Goal: Navigation & Orientation: Find specific page/section

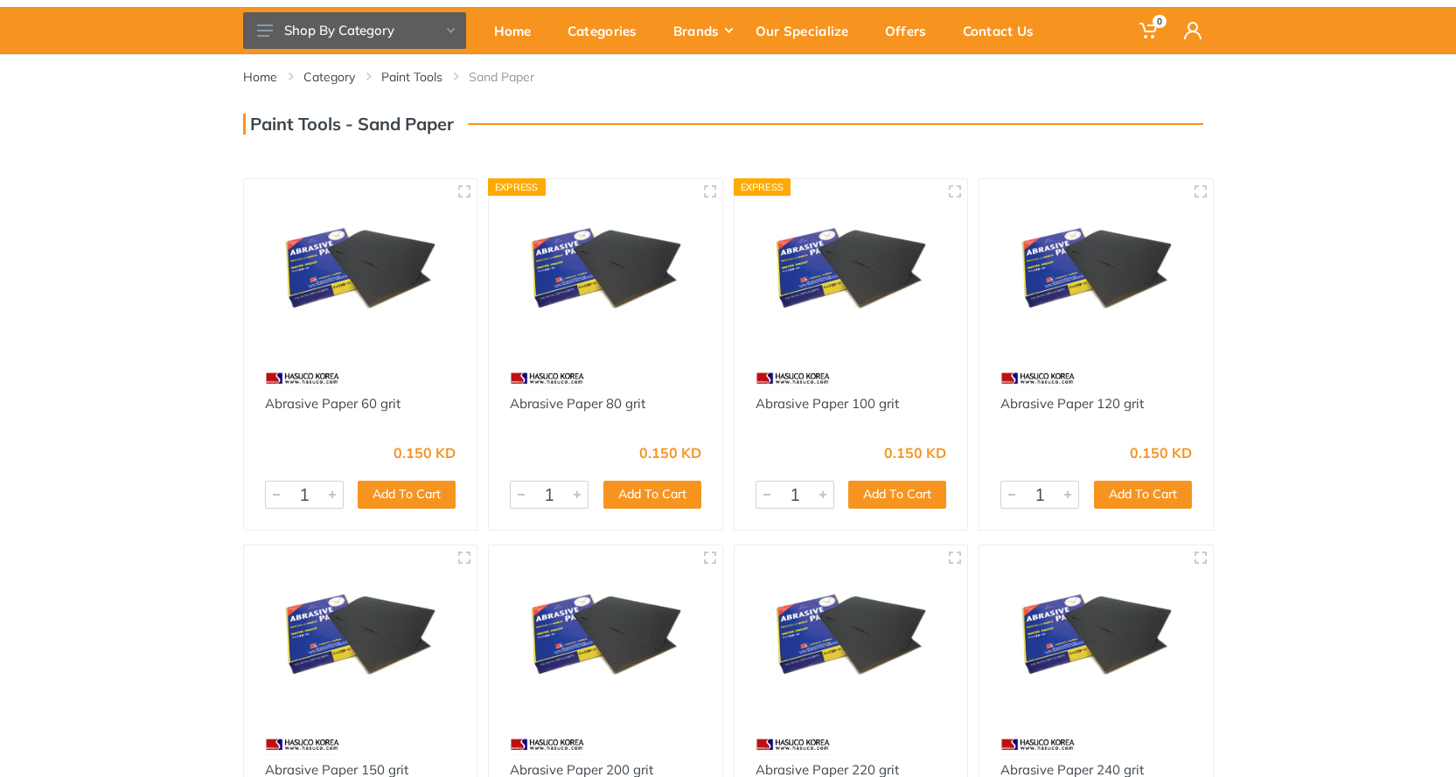
click at [635, 293] on img at bounding box center [606, 270] width 202 height 151
